Goal: Task Accomplishment & Management: Manage account settings

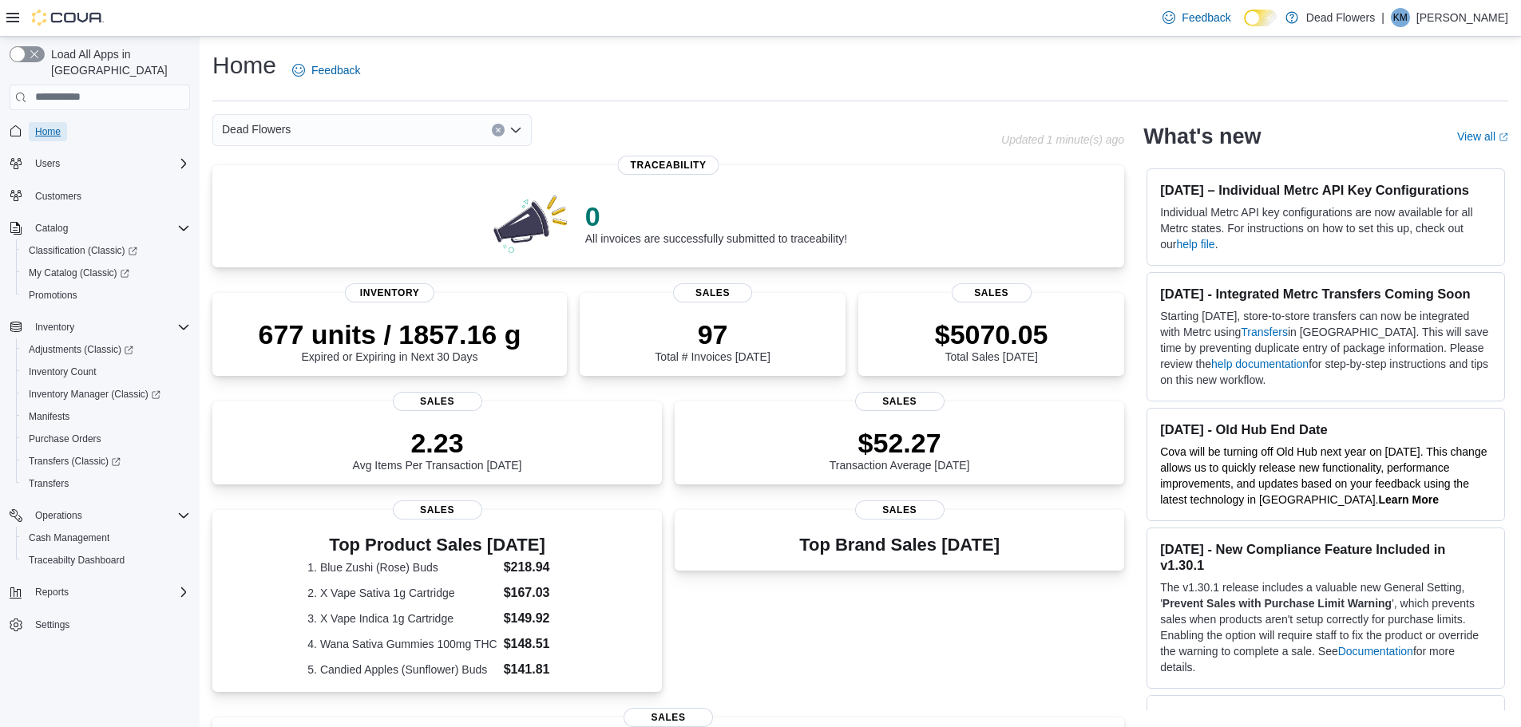
click at [53, 125] on span "Home" at bounding box center [48, 131] width 26 height 13
click at [1459, 14] on p "Kelly Moore" at bounding box center [1462, 17] width 92 height 19
click at [1413, 159] on span "Sign Out" at bounding box center [1405, 156] width 43 height 16
